Goal: Task Accomplishment & Management: Manage account settings

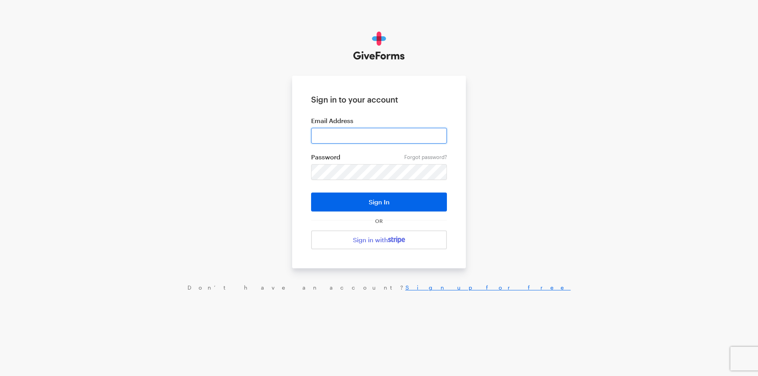
drag, startPoint x: 0, startPoint y: 0, endPoint x: 342, endPoint y: 137, distance: 368.0
click at [342, 137] on input "email" at bounding box center [379, 136] width 136 height 16
type input "[EMAIL_ADDRESS][DOMAIN_NAME]"
click at [311, 193] on button "Sign In" at bounding box center [379, 202] width 136 height 19
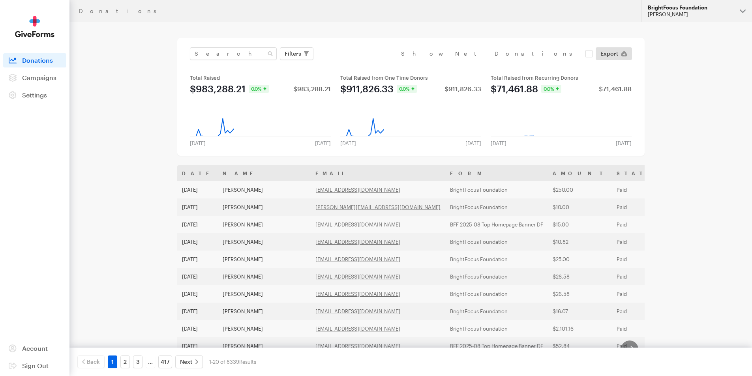
click at [654, 18] on button "BrightFocus Foundation [PERSON_NAME]" at bounding box center [697, 11] width 111 height 22
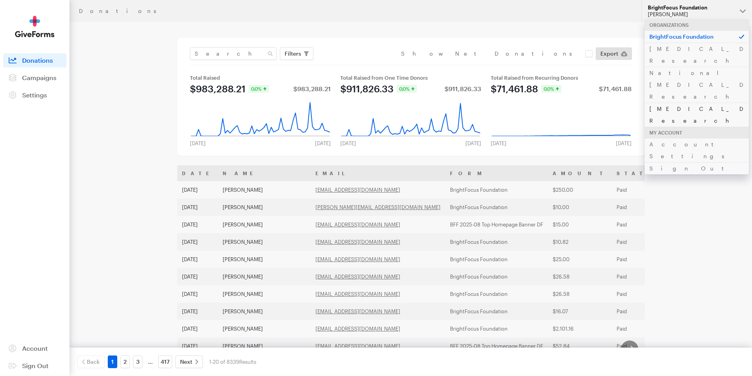
click at [658, 103] on link "[MEDICAL_DATA] Research" at bounding box center [697, 115] width 104 height 24
